Goal: Information Seeking & Learning: Learn about a topic

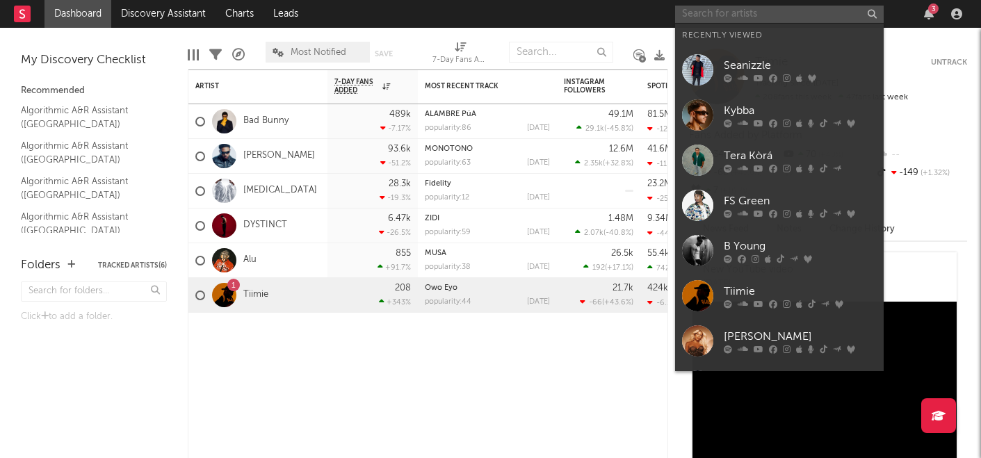
click at [712, 22] on input "text" at bounding box center [779, 14] width 208 height 17
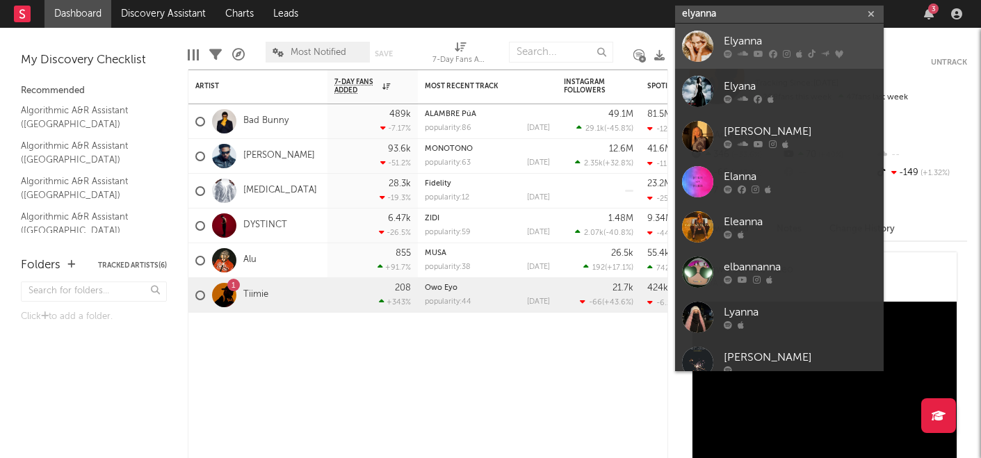
type input "elyanna"
click at [780, 43] on div "Elyanna" at bounding box center [799, 41] width 153 height 17
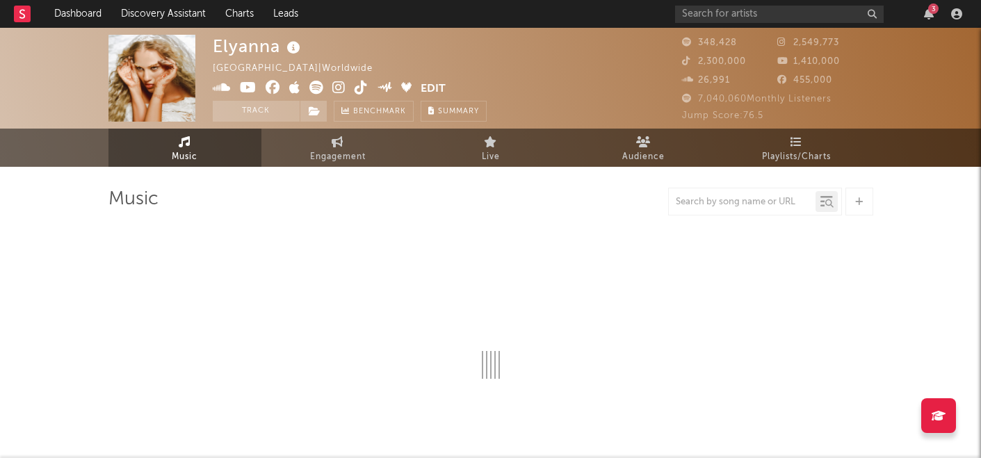
select select "6m"
